Goal: Task Accomplishment & Management: Complete application form

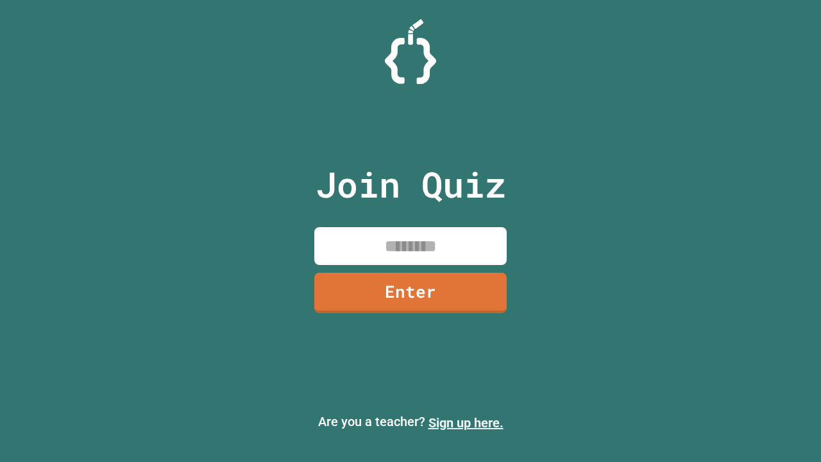
click at [465, 423] on link "Sign up here." at bounding box center [465, 422] width 75 height 15
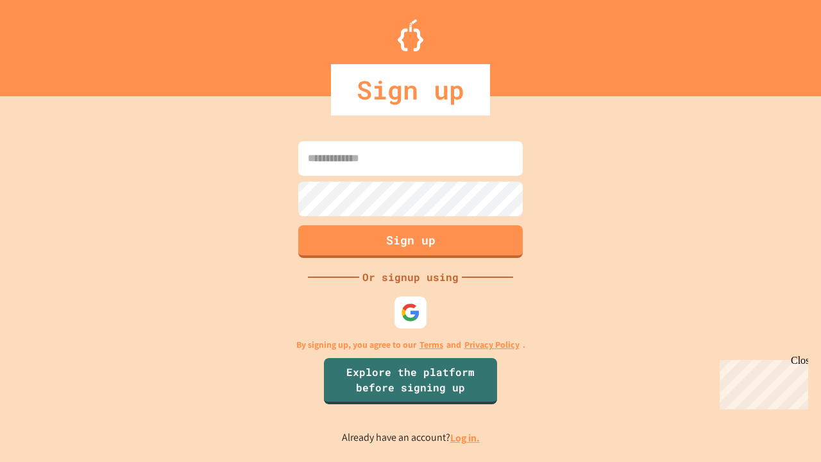
click at [465, 437] on link "Log in." at bounding box center [464, 437] width 29 height 13
